Goal: Book appointment/travel/reservation

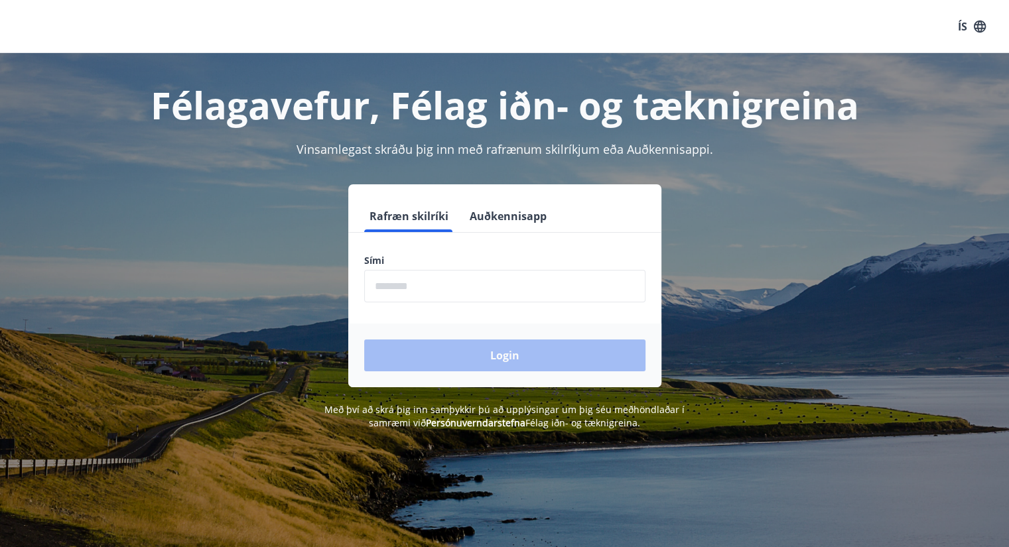
click at [375, 288] on input "phone" at bounding box center [504, 286] width 281 height 32
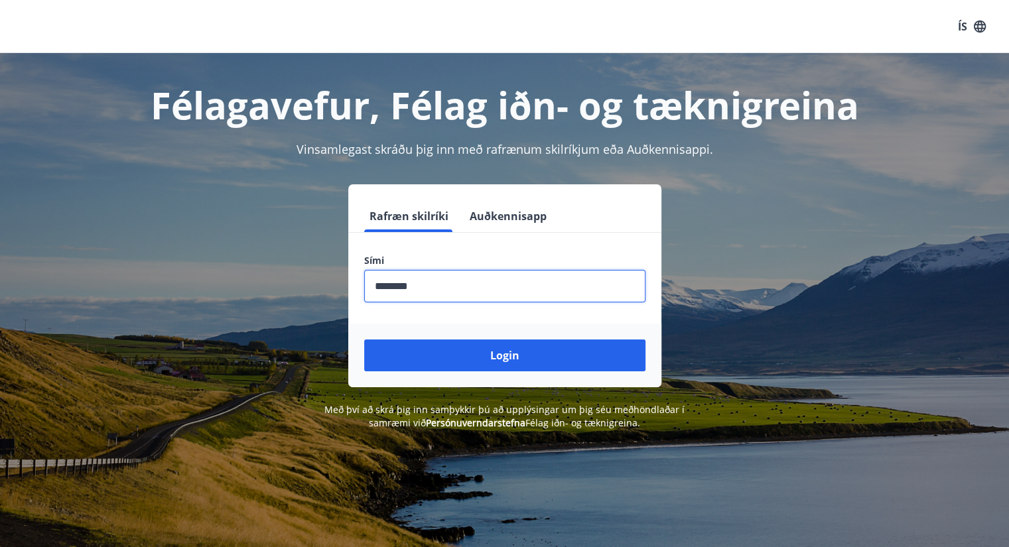
type input "********"
click at [364, 340] on button "Login" at bounding box center [504, 356] width 281 height 32
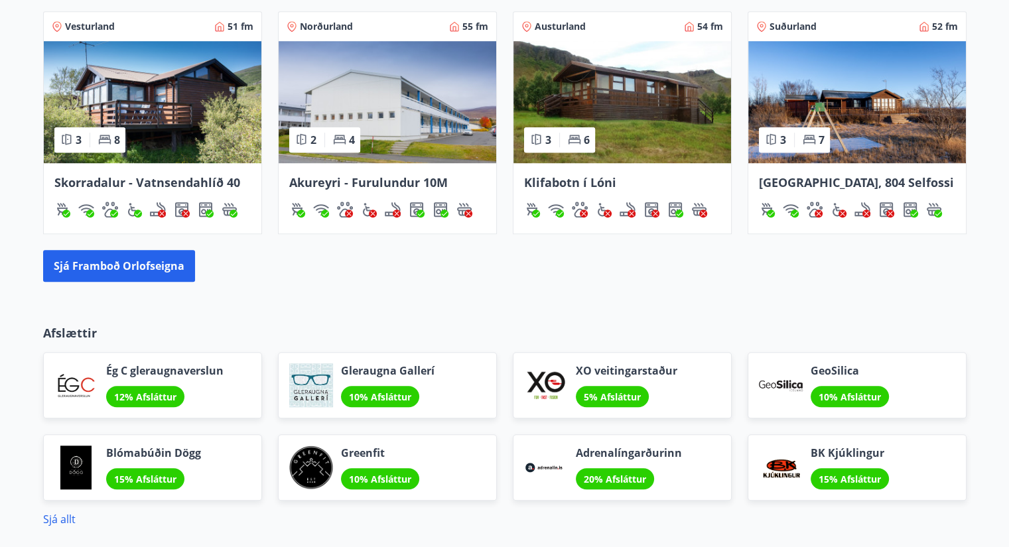
scroll to position [928, 0]
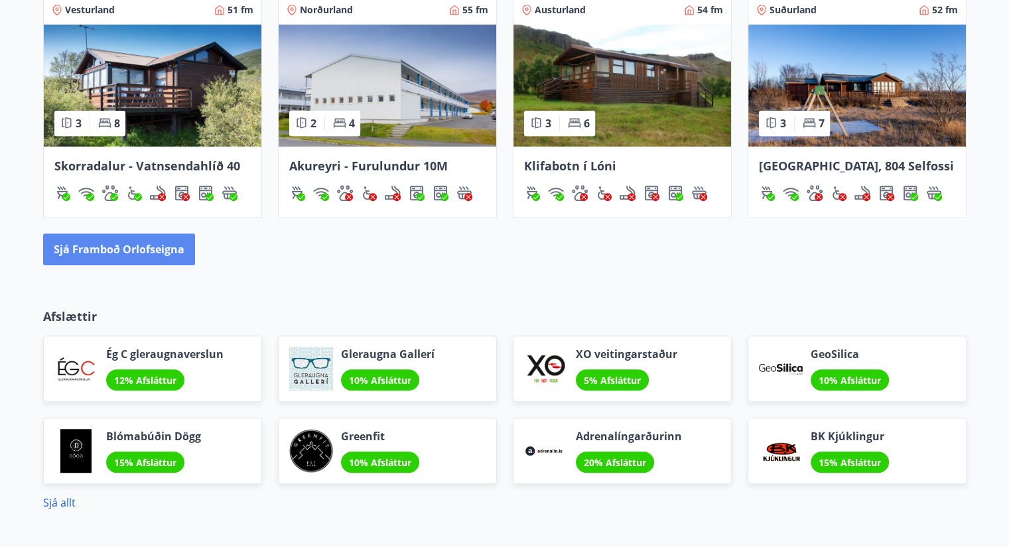
click at [128, 248] on button "Sjá framboð orlofseigna" at bounding box center [119, 249] width 152 height 32
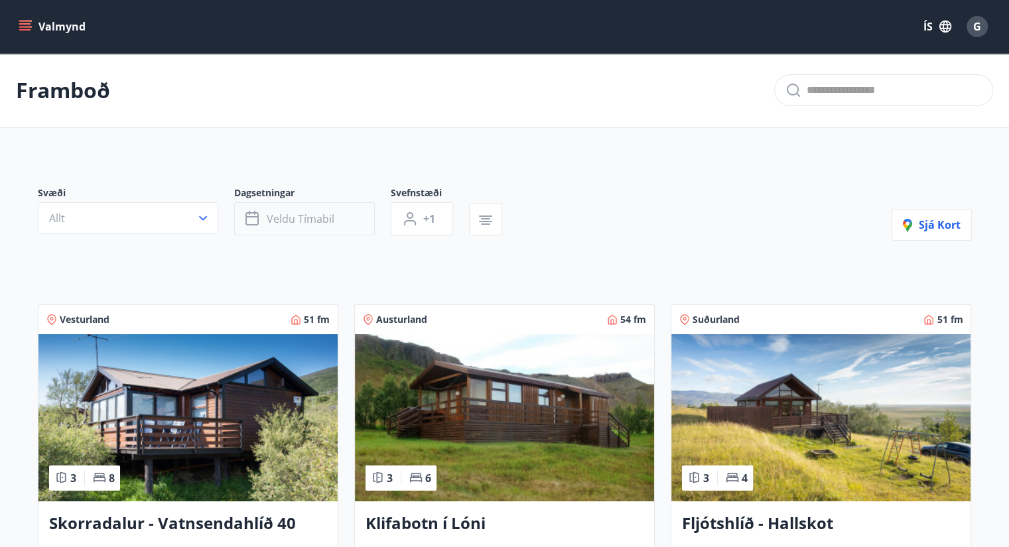
click at [313, 218] on span "Veldu tímabil" at bounding box center [301, 219] width 68 height 15
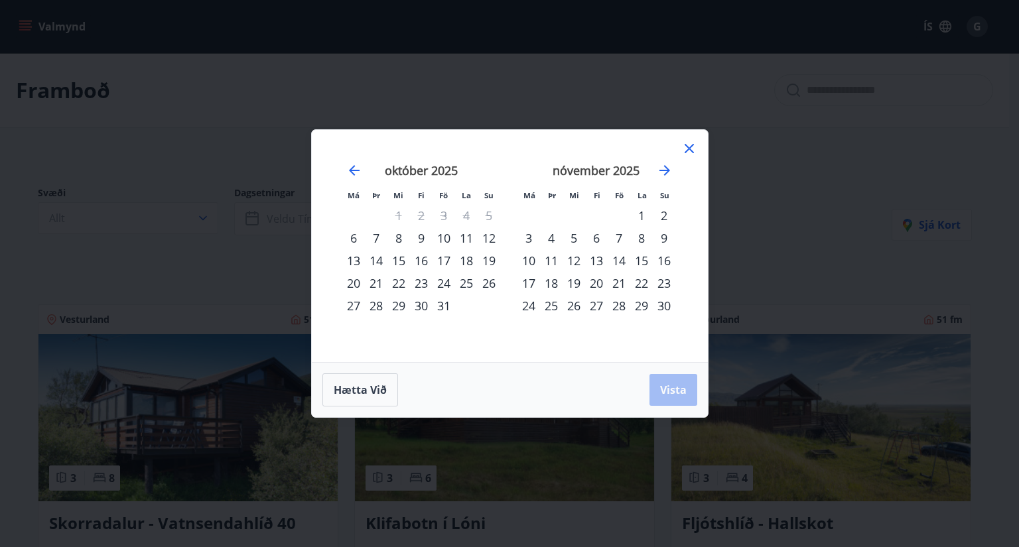
click at [442, 283] on div "24" at bounding box center [443, 283] width 23 height 23
click at [485, 280] on div "26" at bounding box center [488, 283] width 23 height 23
click at [670, 386] on span "Vista" at bounding box center [673, 390] width 27 height 15
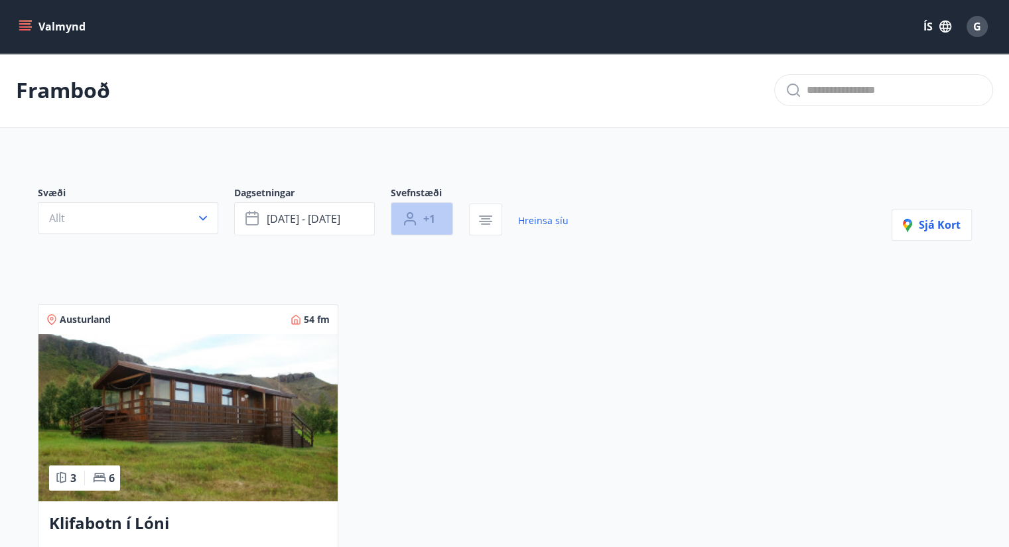
click at [434, 214] on span "+1" at bounding box center [429, 219] width 12 height 15
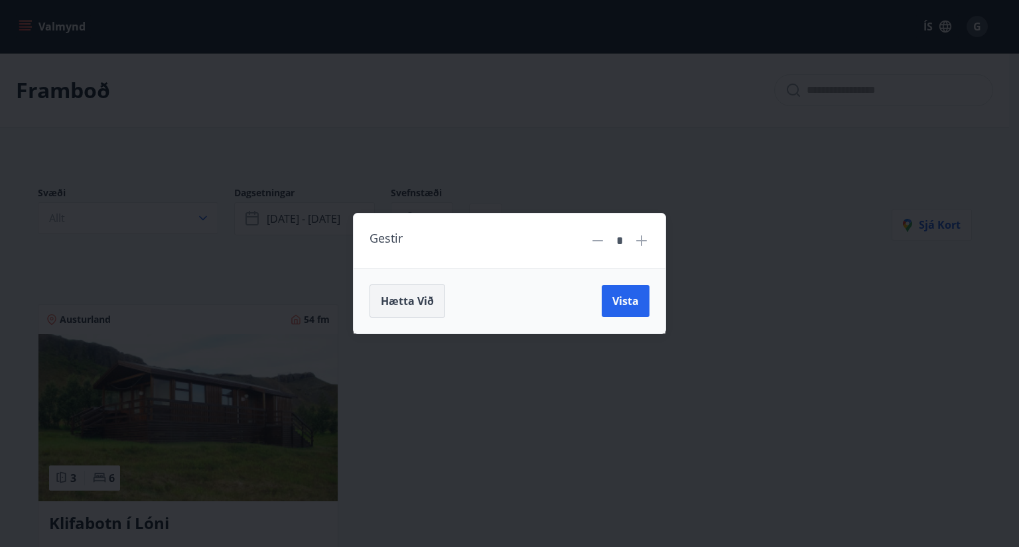
click at [415, 303] on span "Hætta við" at bounding box center [407, 301] width 53 height 15
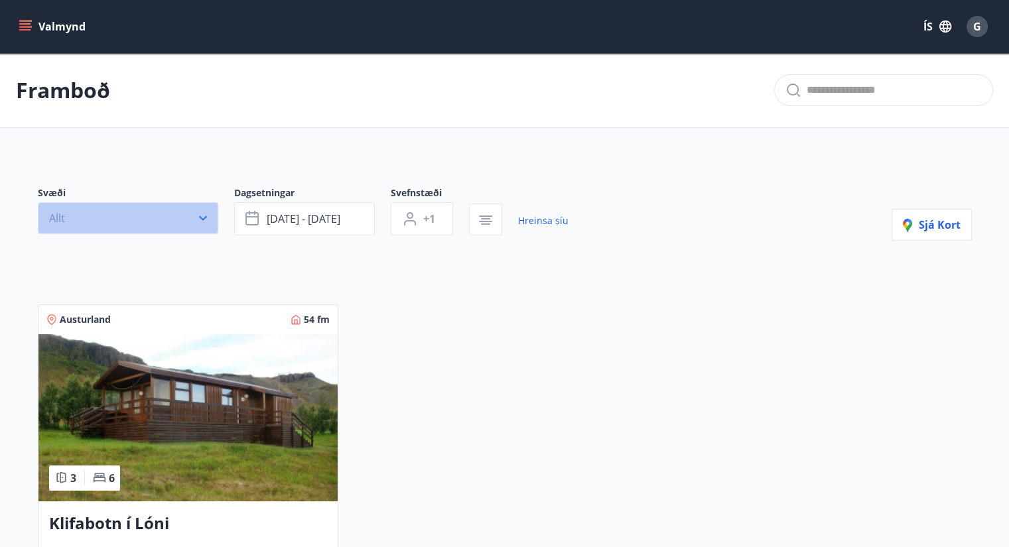
click at [200, 212] on icon "button" at bounding box center [202, 218] width 13 height 13
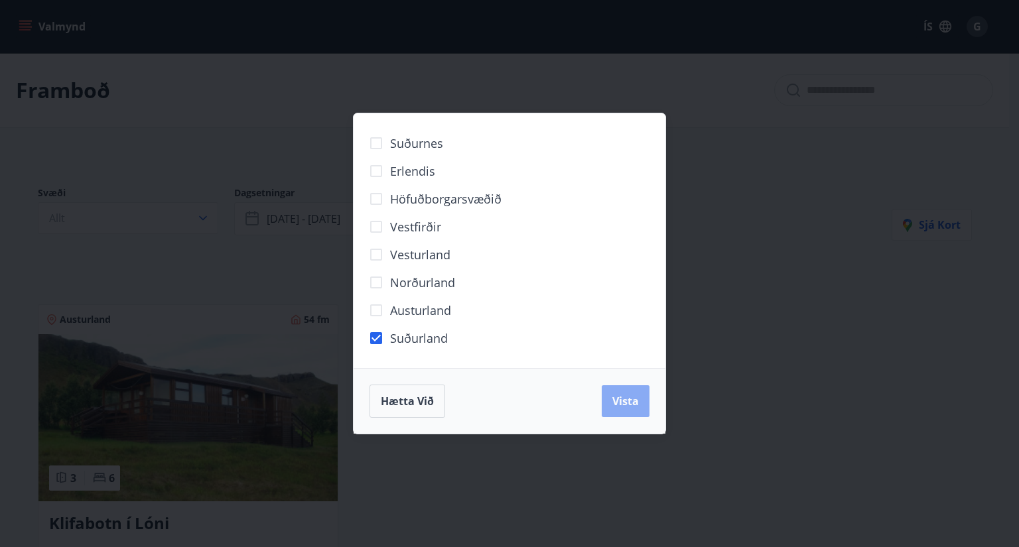
click at [626, 403] on span "Vista" at bounding box center [625, 401] width 27 height 15
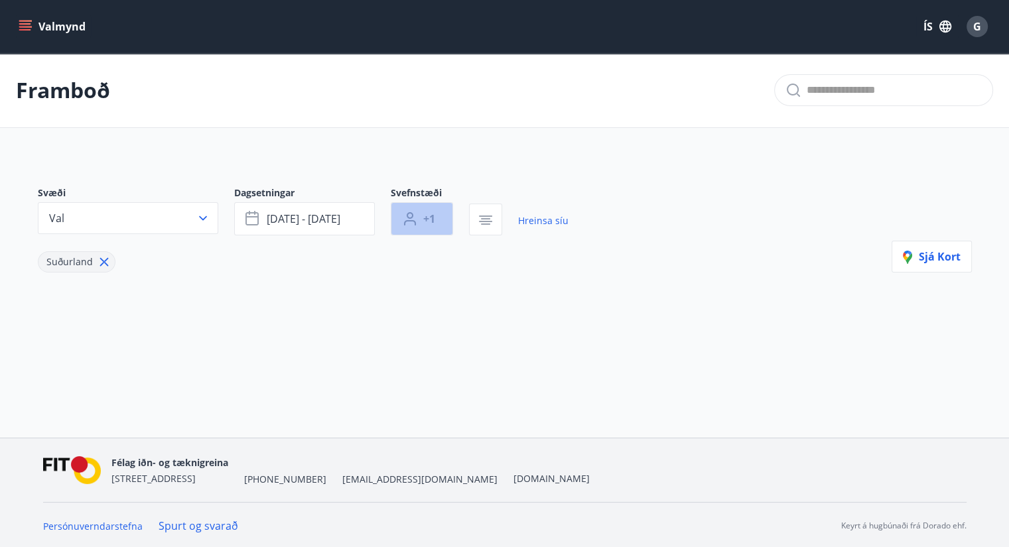
click at [424, 214] on span "+1" at bounding box center [429, 219] width 12 height 15
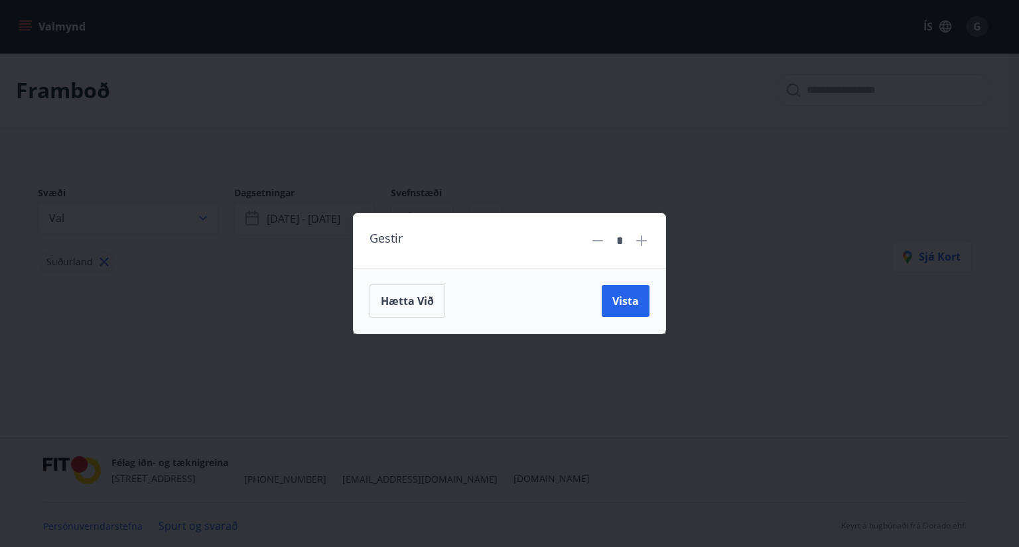
click at [639, 239] on icon at bounding box center [641, 241] width 16 height 16
click at [629, 300] on span "Vista" at bounding box center [625, 301] width 27 height 15
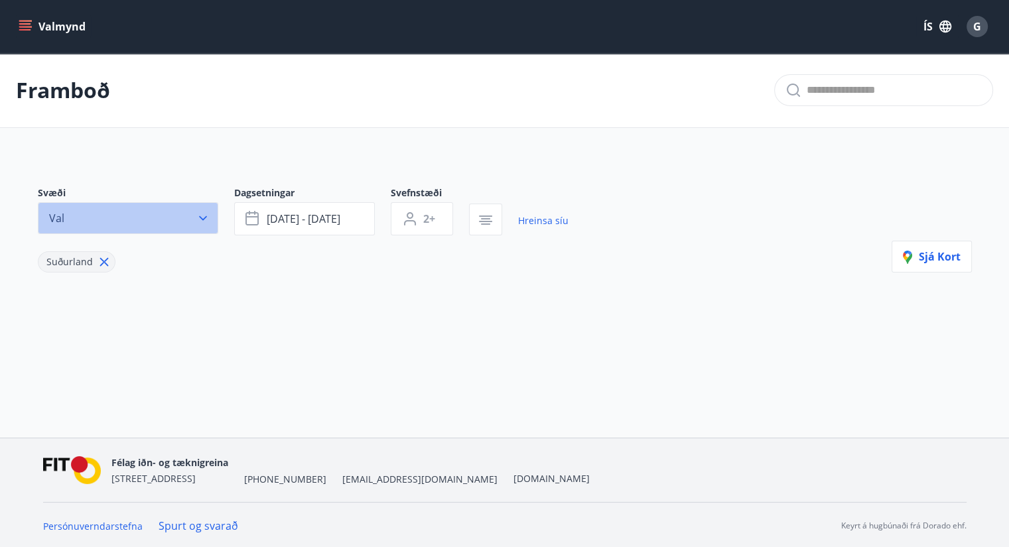
click at [202, 220] on icon "button" at bounding box center [202, 218] width 13 height 13
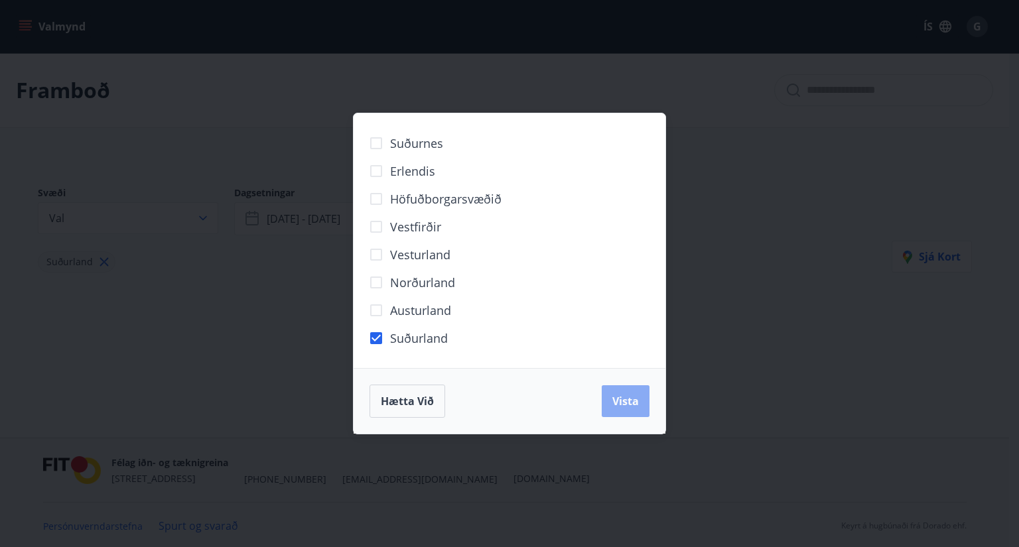
click at [625, 403] on span "Vista" at bounding box center [625, 401] width 27 height 15
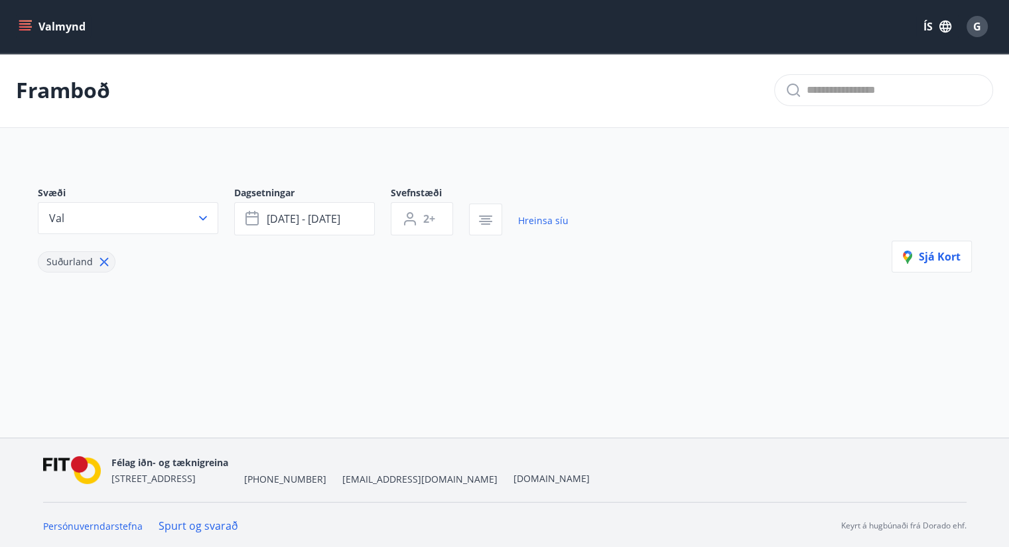
type input "*"
click at [205, 216] on icon "button" at bounding box center [203, 218] width 8 height 5
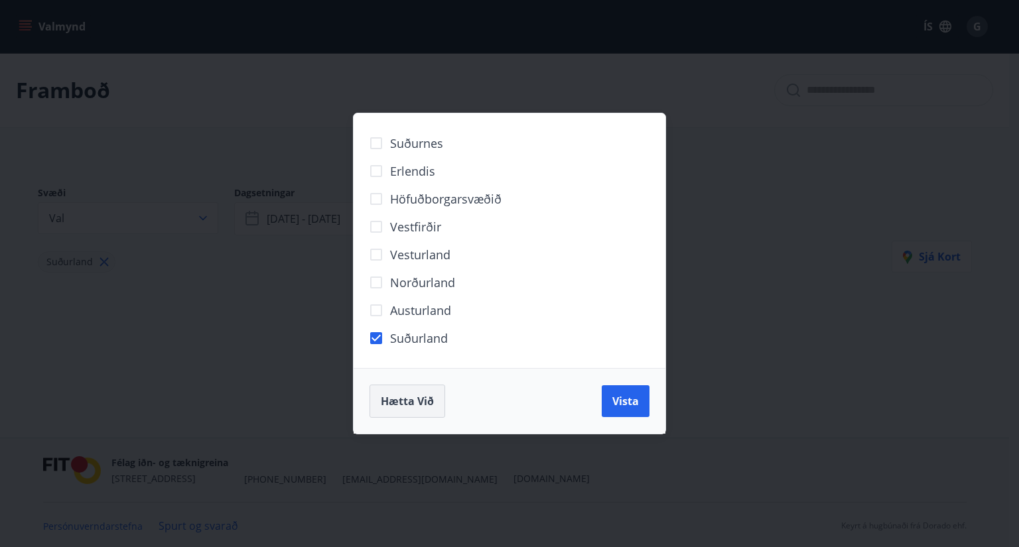
click at [396, 397] on span "Hætta við" at bounding box center [407, 401] width 53 height 15
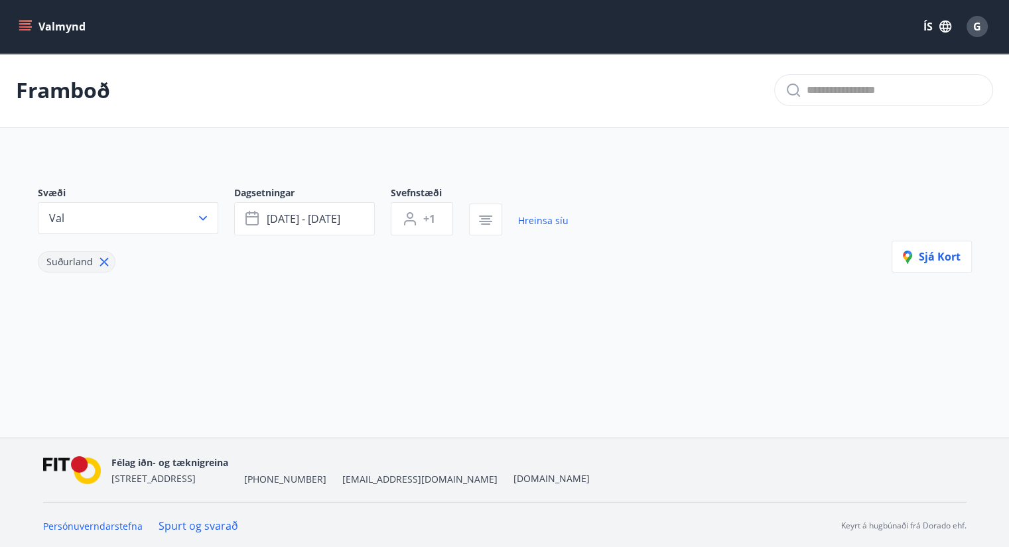
click at [103, 261] on icon at bounding box center [103, 262] width 9 height 9
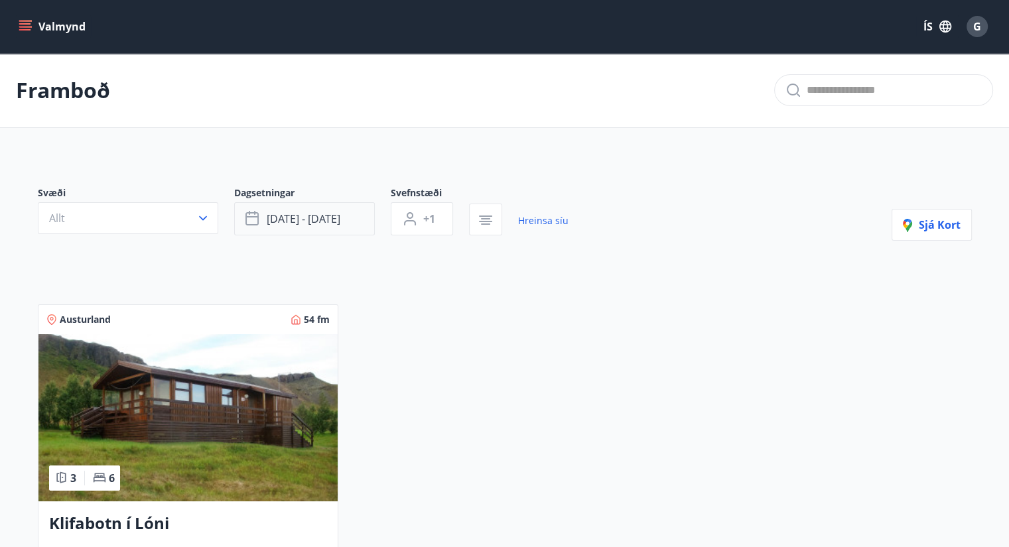
click at [344, 220] on button "[DATE] - [DATE]" at bounding box center [304, 218] width 141 height 33
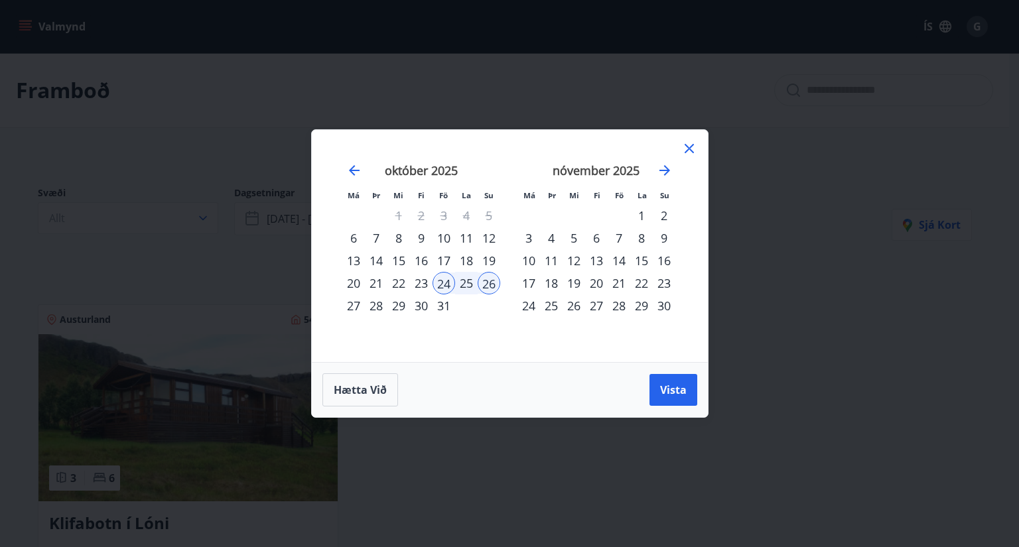
click at [686, 145] on icon at bounding box center [689, 149] width 16 height 16
